Goal: Information Seeking & Learning: Learn about a topic

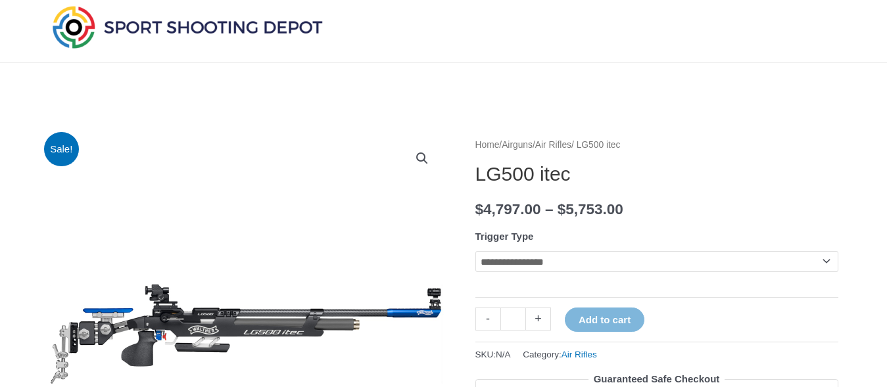
scroll to position [67, 0]
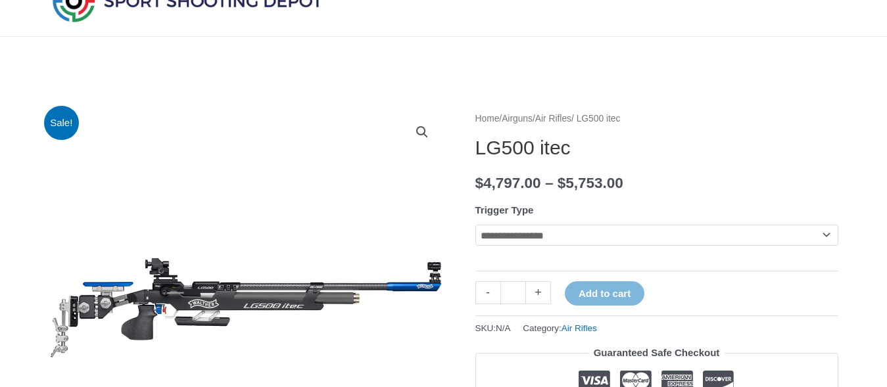
click at [673, 213] on th "Trigger Type" at bounding box center [656, 210] width 363 height 20
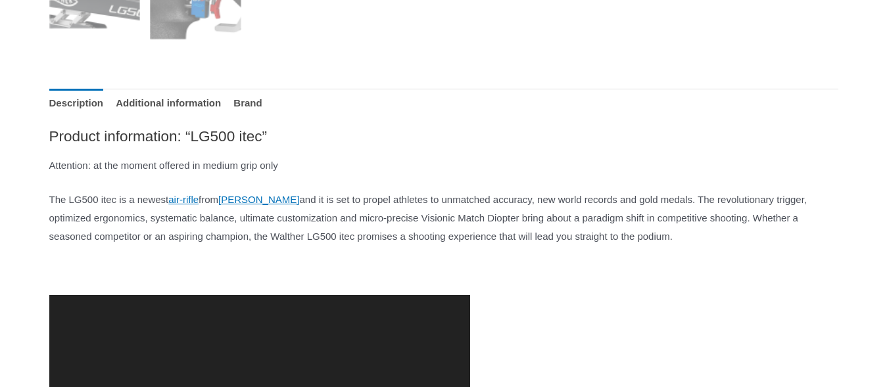
scroll to position [805, 0]
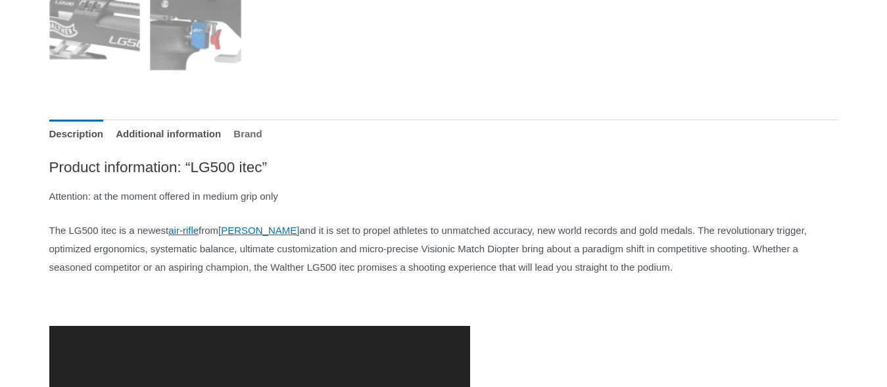
click at [262, 134] on link "Brand" at bounding box center [247, 134] width 28 height 28
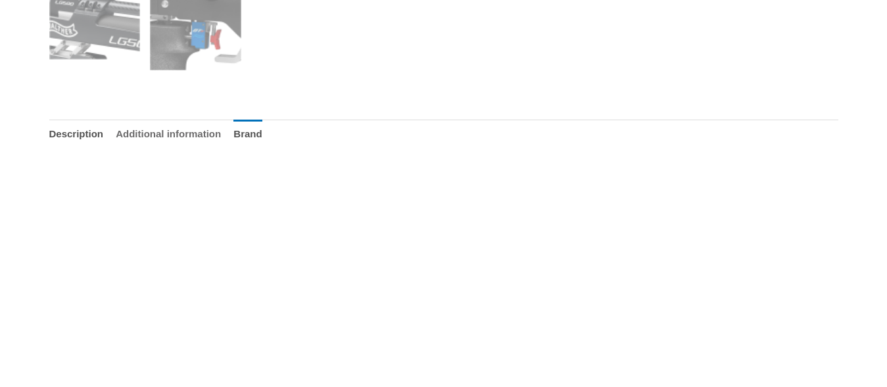
click at [221, 133] on link "Additional information" at bounding box center [168, 134] width 105 height 28
click at [62, 133] on link "Description" at bounding box center [76, 134] width 55 height 28
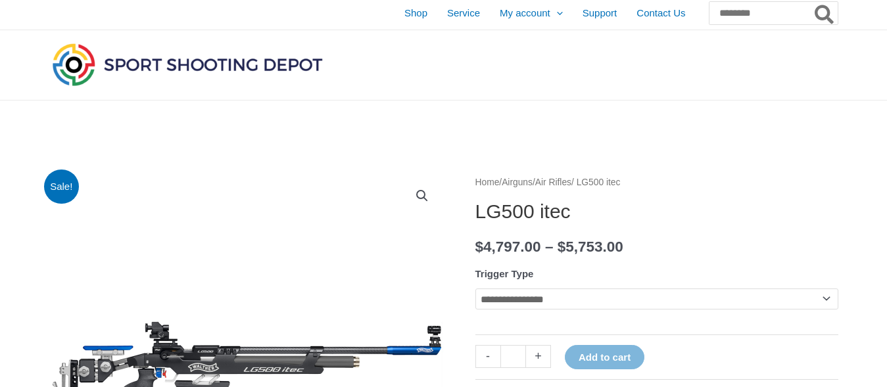
scroll to position [0, 0]
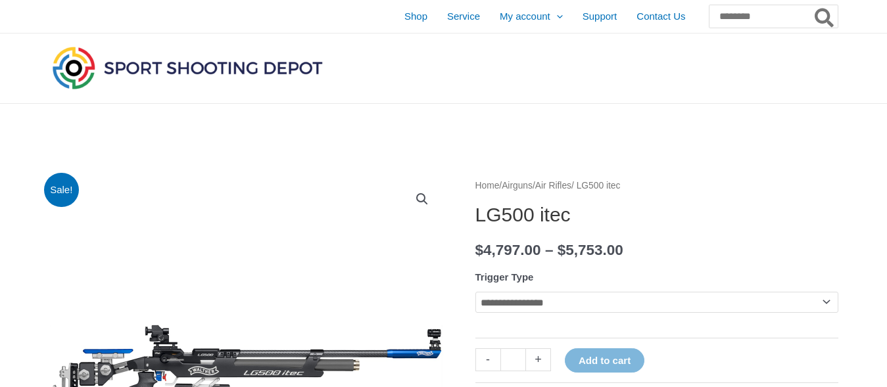
click at [571, 186] on link "Air Rifles" at bounding box center [553, 186] width 36 height 10
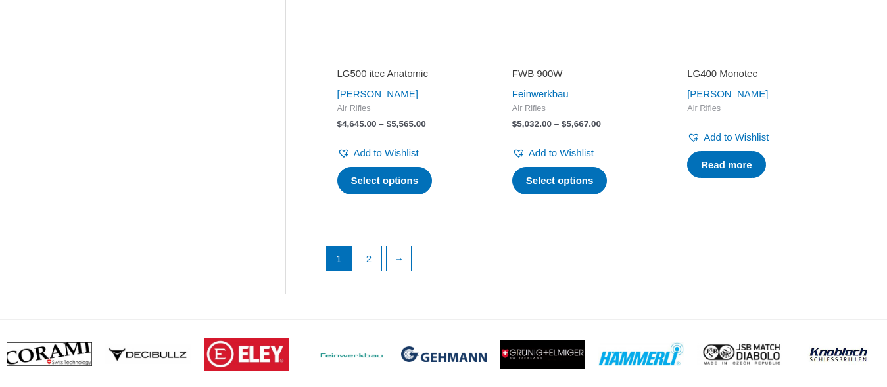
scroll to position [2011, 0]
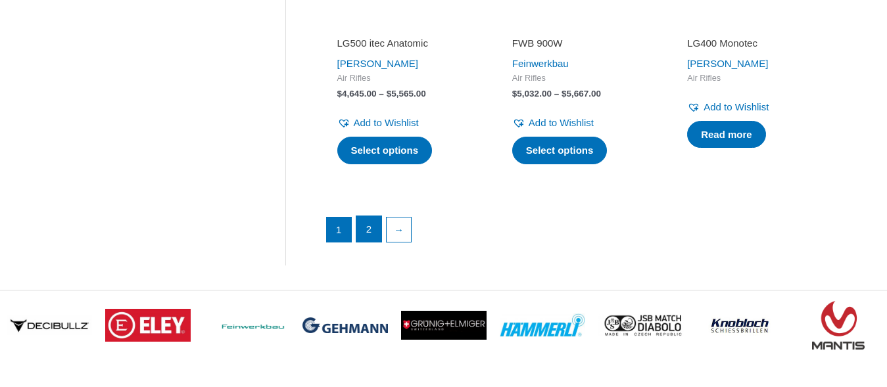
click at [372, 243] on link "2" at bounding box center [368, 229] width 25 height 26
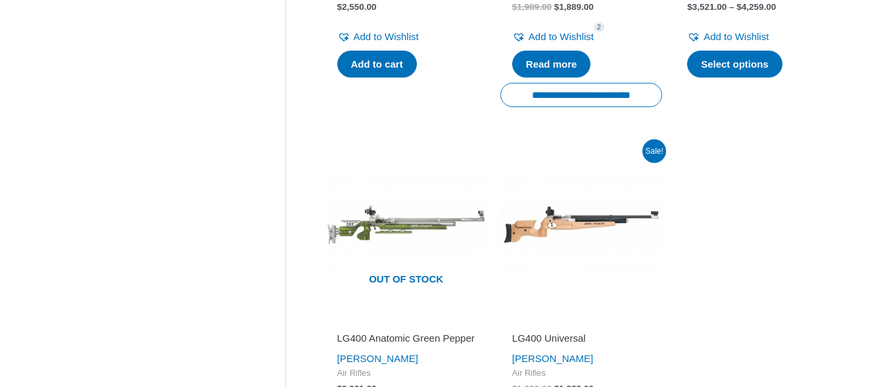
scroll to position [705, 0]
